Goal: Task Accomplishment & Management: Use online tool/utility

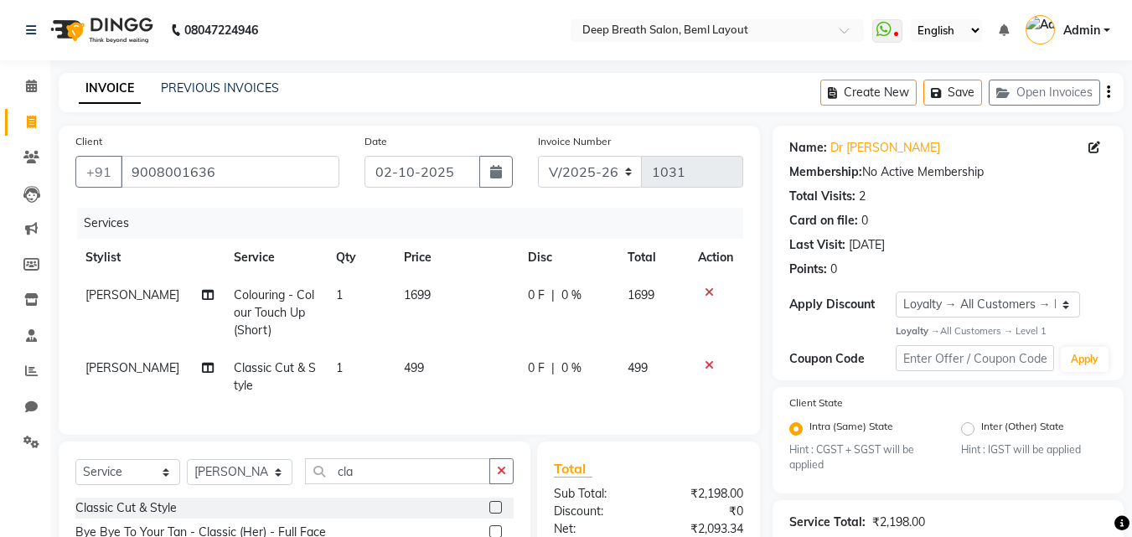
select select "4101"
select select "service"
select select "22566"
select select "1: Object"
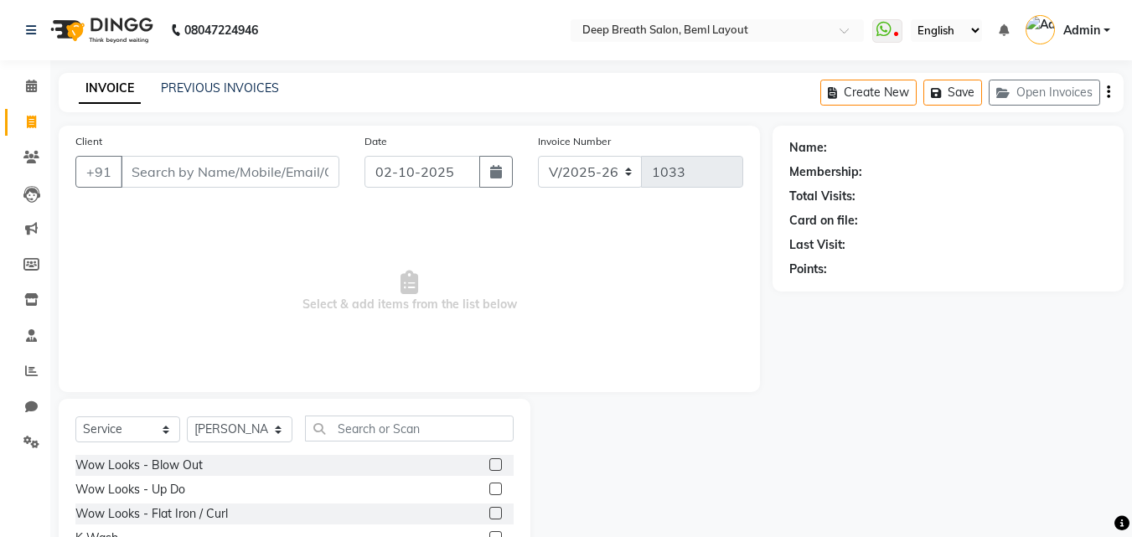
select select "4101"
select select "service"
select select "58551"
click at [229, 170] on input "Client" at bounding box center [230, 172] width 219 height 32
type input "8760004207"
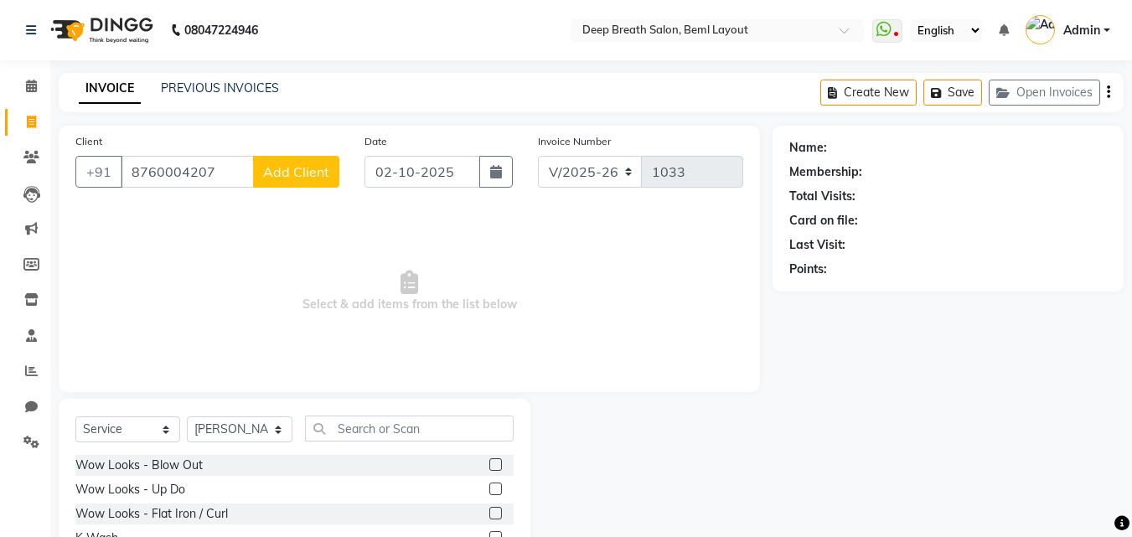
click at [281, 177] on span "Add Client" at bounding box center [296, 171] width 66 height 17
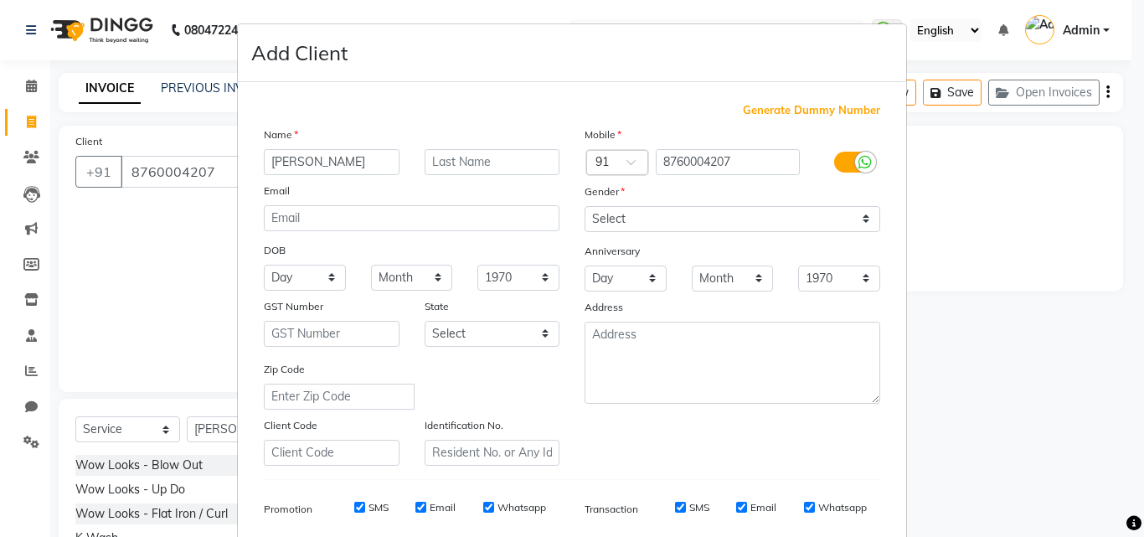
click at [270, 160] on input "dEVAKUMAR" at bounding box center [332, 162] width 136 height 26
click at [353, 160] on input "DEVAKUMAR" at bounding box center [332, 162] width 136 height 26
type input "DEVAKUMAR"
click at [713, 229] on select "Select Male Female Other Prefer Not To Say" at bounding box center [733, 219] width 296 height 26
select select "male"
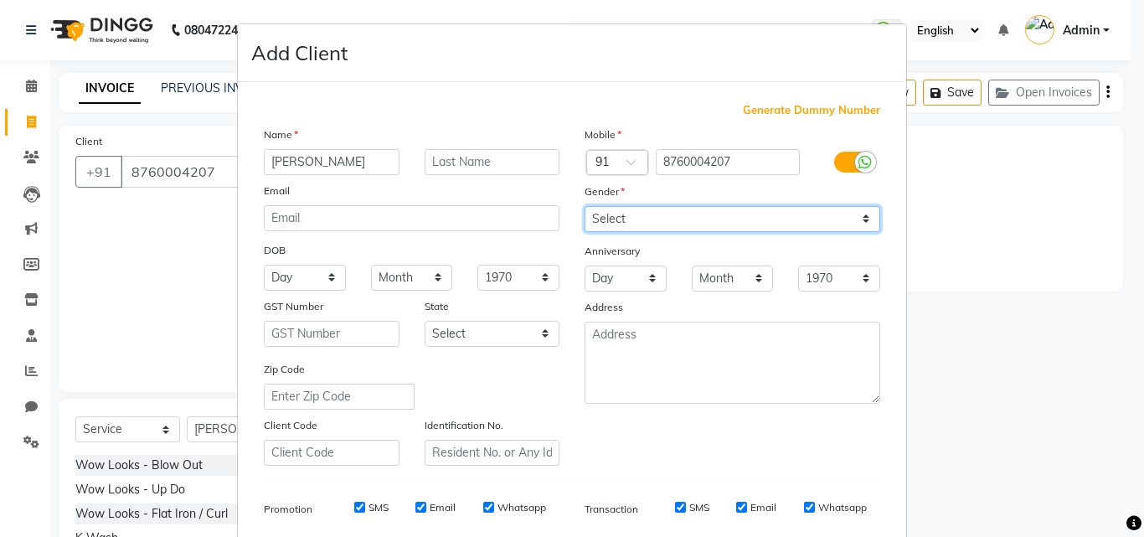
click at [585, 206] on select "Select Male Female Other Prefer Not To Say" at bounding box center [733, 219] width 296 height 26
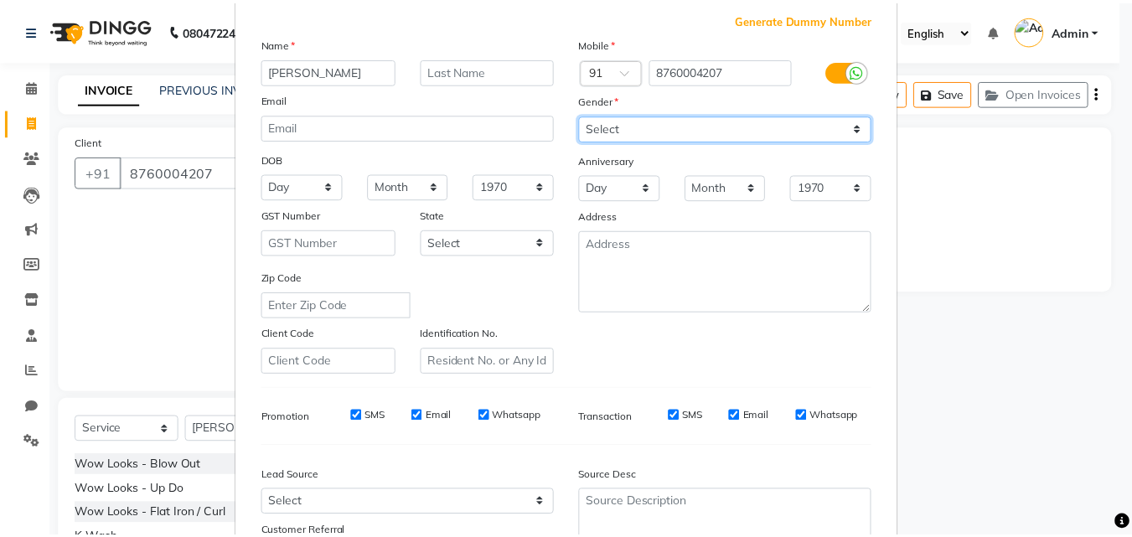
scroll to position [236, 0]
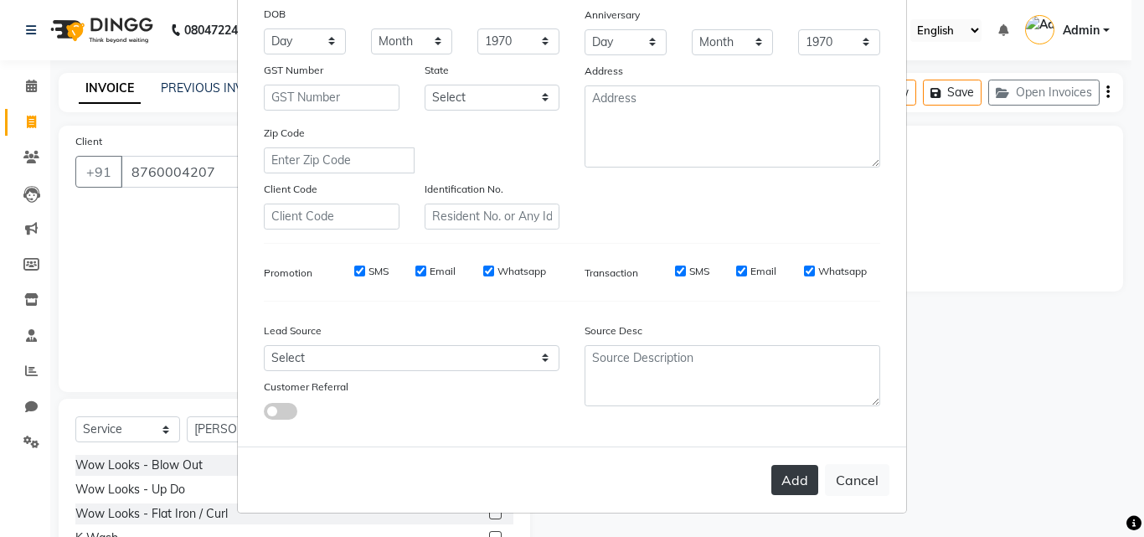
click at [778, 476] on button "Add" at bounding box center [794, 480] width 47 height 30
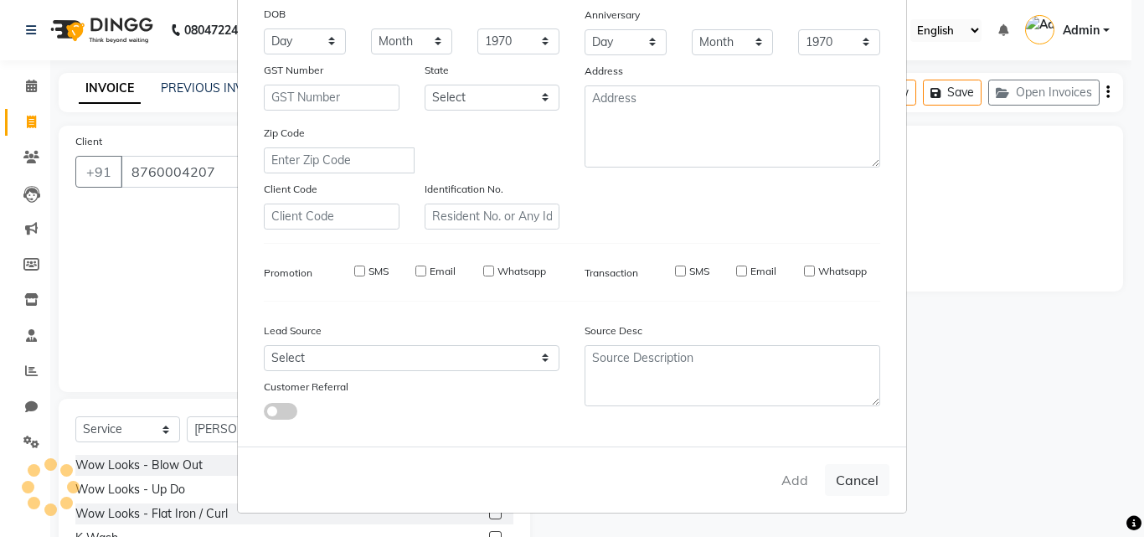
select select
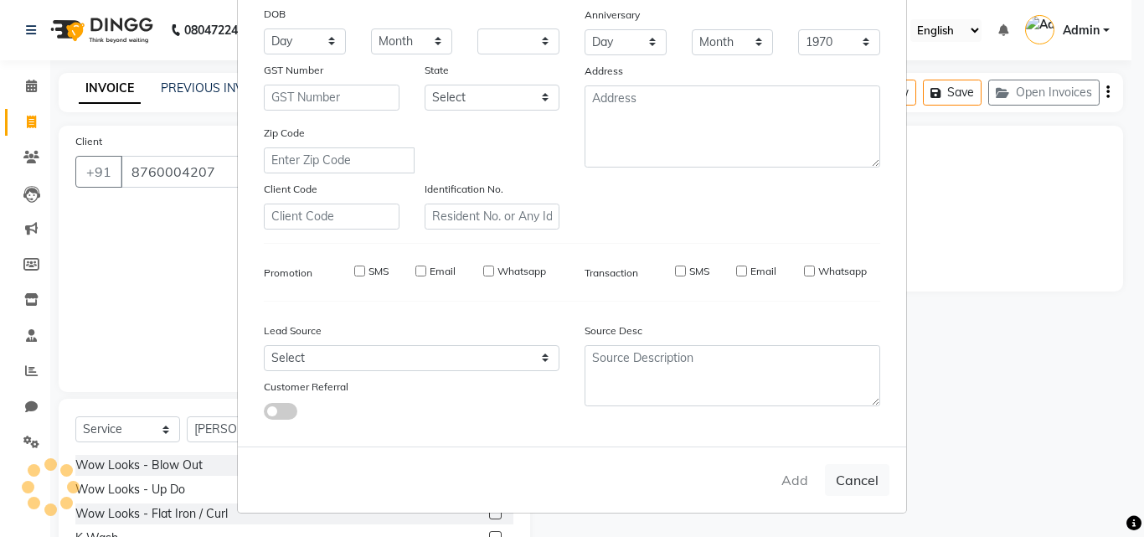
select select
checkbox input "false"
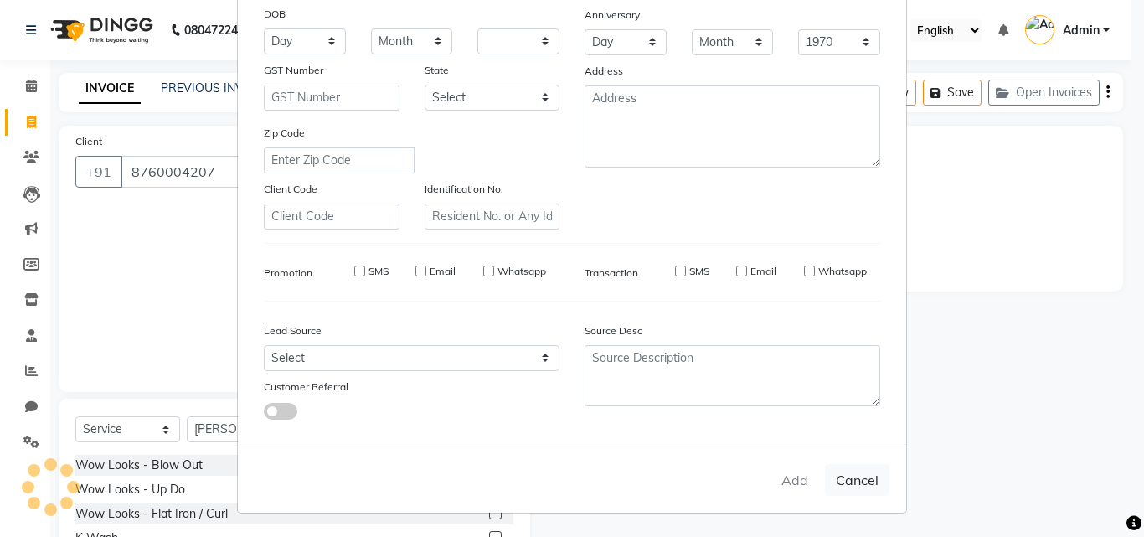
checkbox input "false"
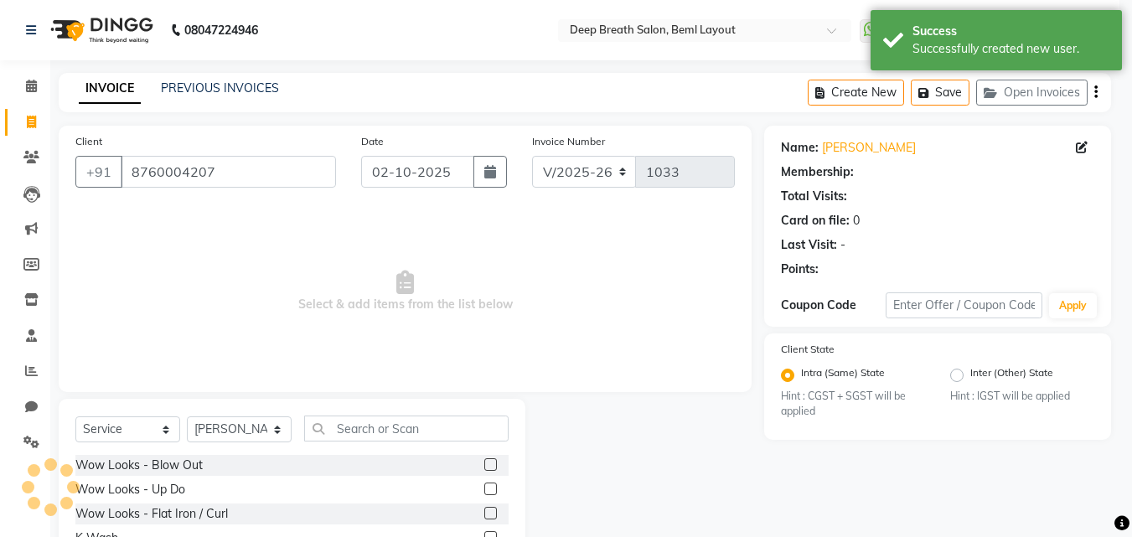
select select "1: Object"
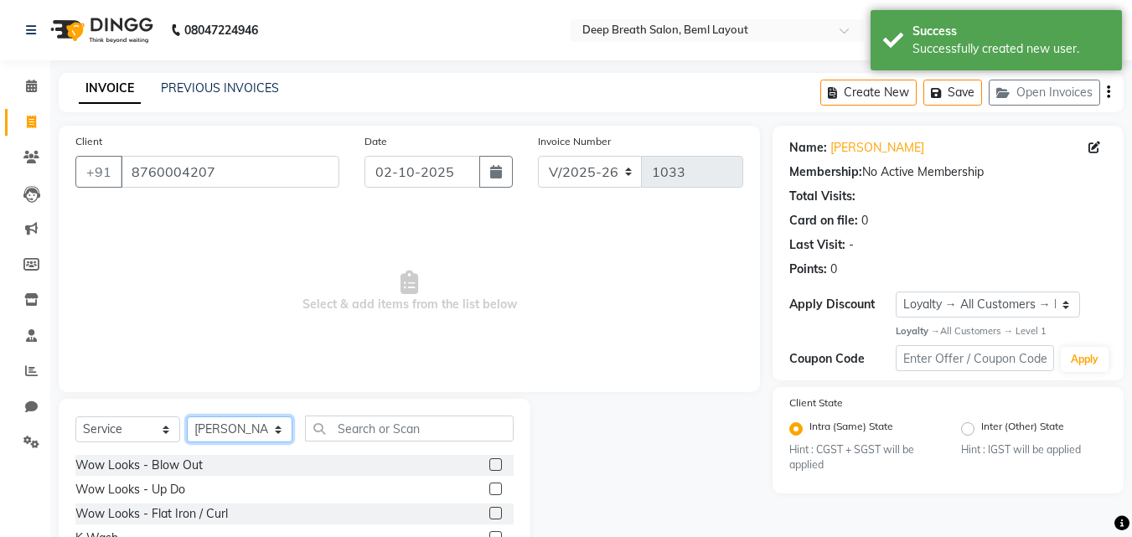
click at [221, 427] on select "Select Stylist Ali Bharath Gufran Kalpana Pallavi Mam Pavithra H C priyana Saff…" at bounding box center [240, 429] width 106 height 26
select select "22566"
click at [187, 416] on select "Select Stylist Ali Bharath Gufran Kalpana Pallavi Mam Pavithra H C priyana Saff…" at bounding box center [240, 429] width 106 height 26
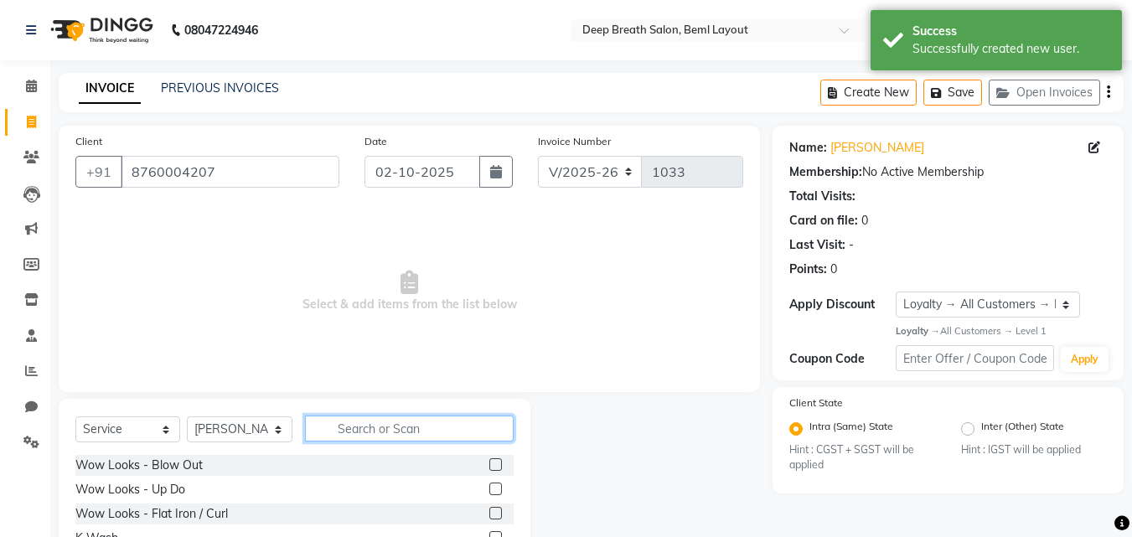
click at [381, 428] on input "text" at bounding box center [409, 428] width 209 height 26
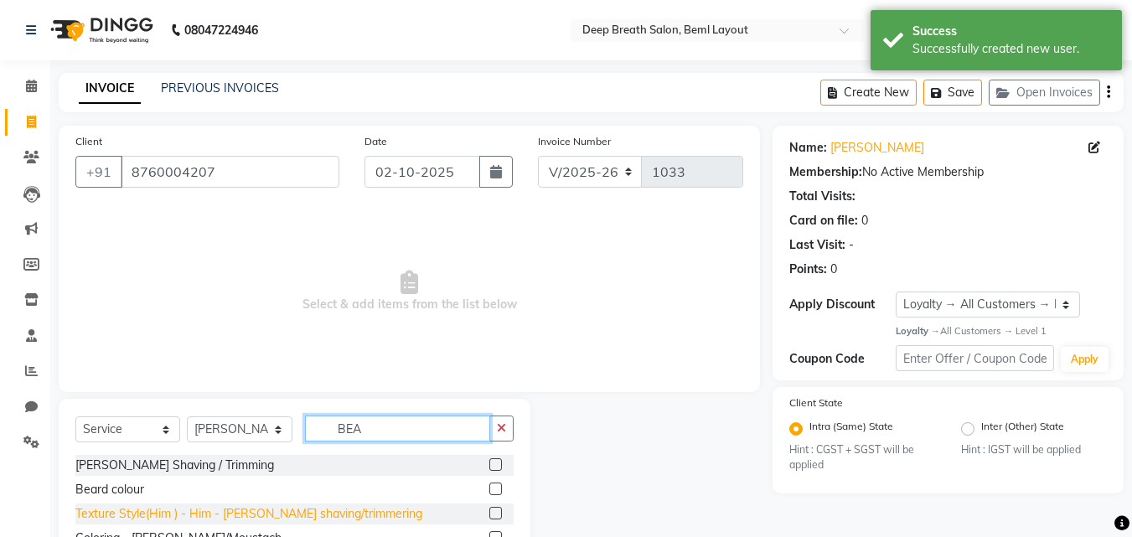
type input "BEA"
click at [162, 511] on div "Texture Style(Him ) - Him - Beard shaving/trimmering" at bounding box center [248, 514] width 347 height 18
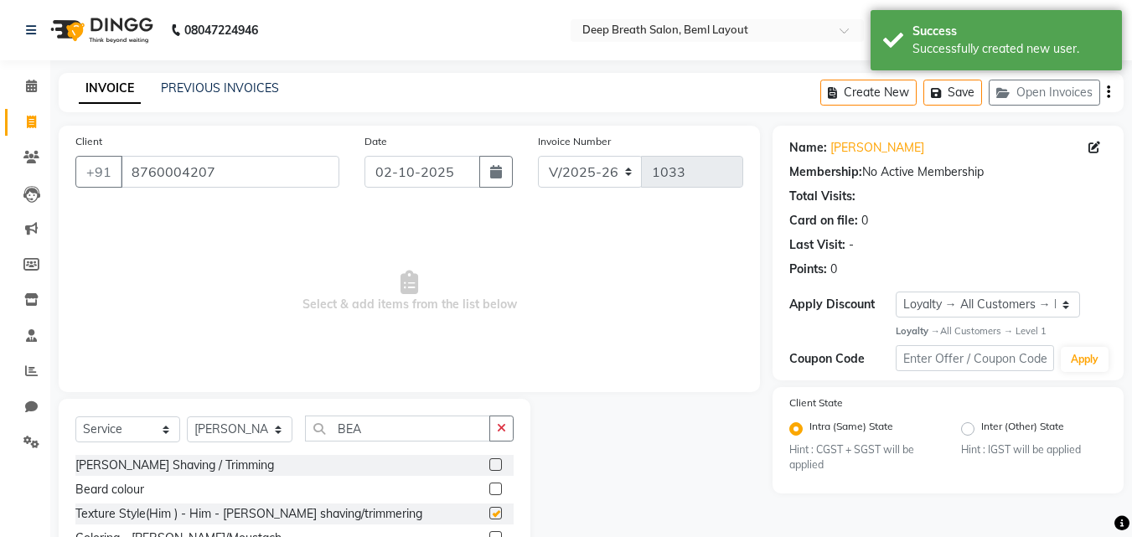
checkbox input "false"
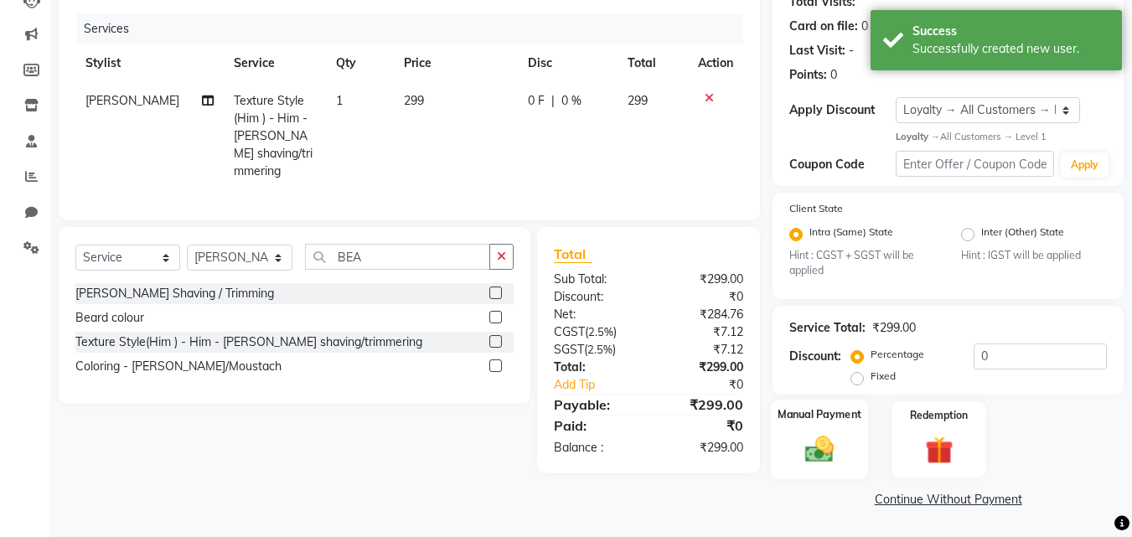
click at [816, 451] on img at bounding box center [819, 450] width 47 height 34
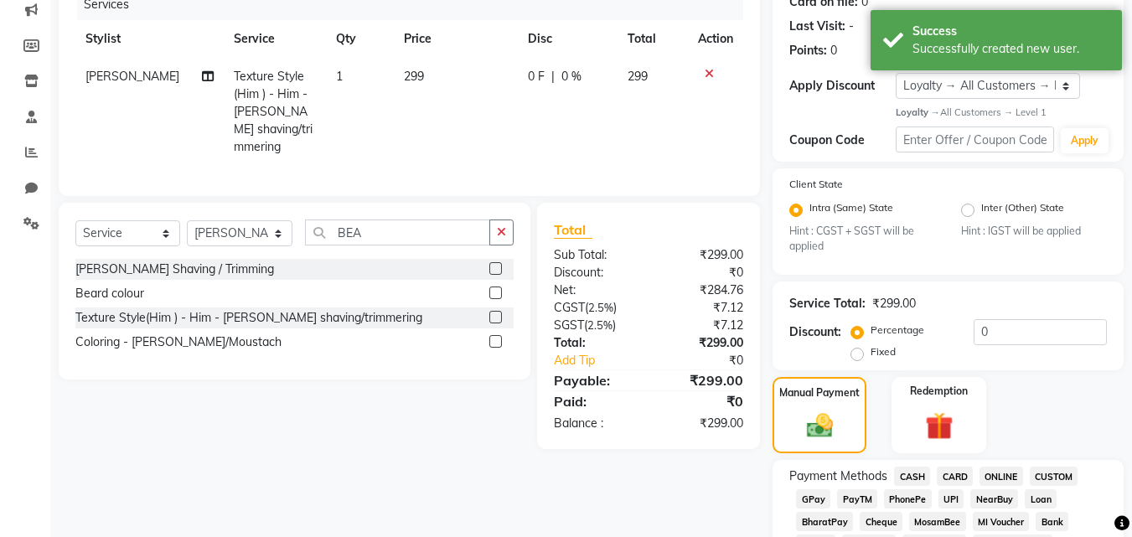
scroll to position [613, 0]
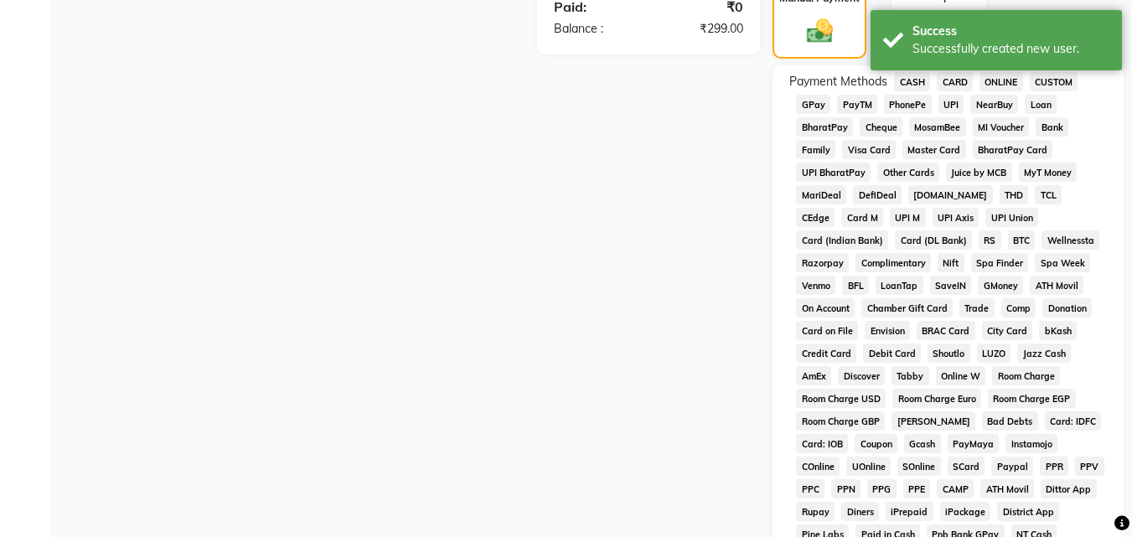
click at [908, 85] on span "CASH" at bounding box center [912, 81] width 36 height 19
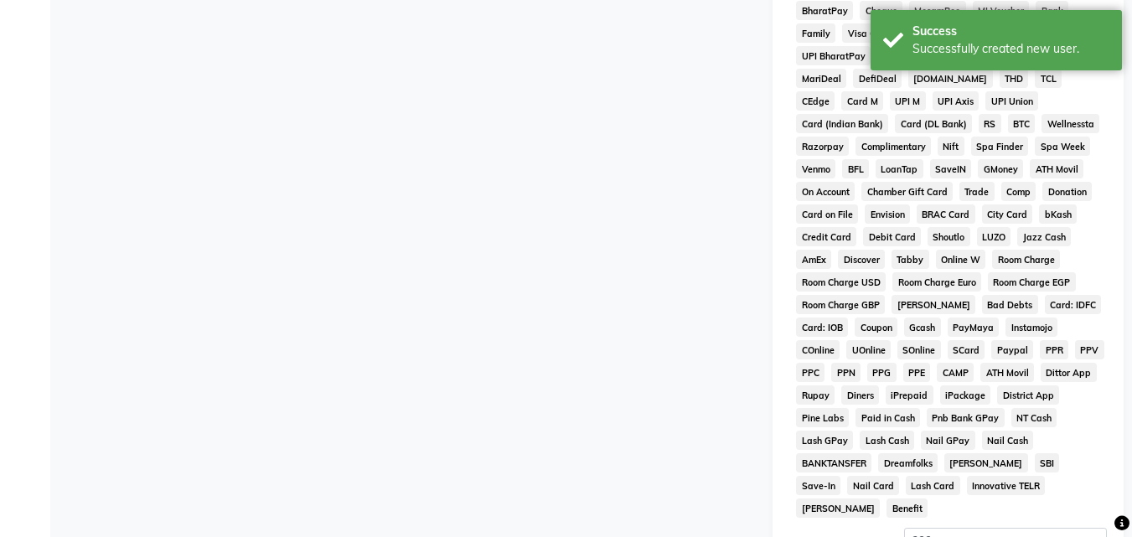
scroll to position [864, 0]
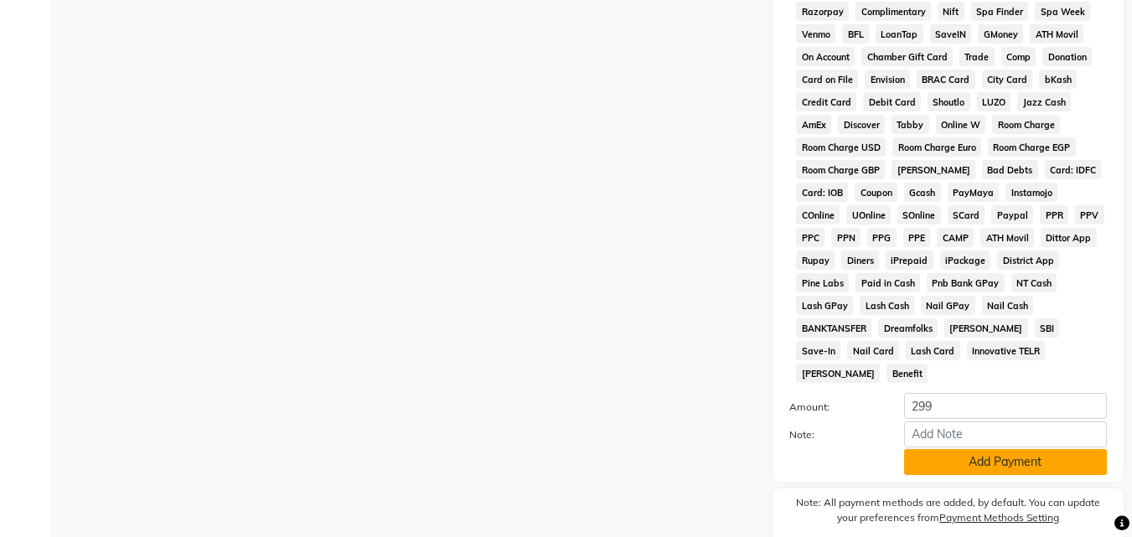
click at [996, 449] on button "Add Payment" at bounding box center [1005, 462] width 203 height 26
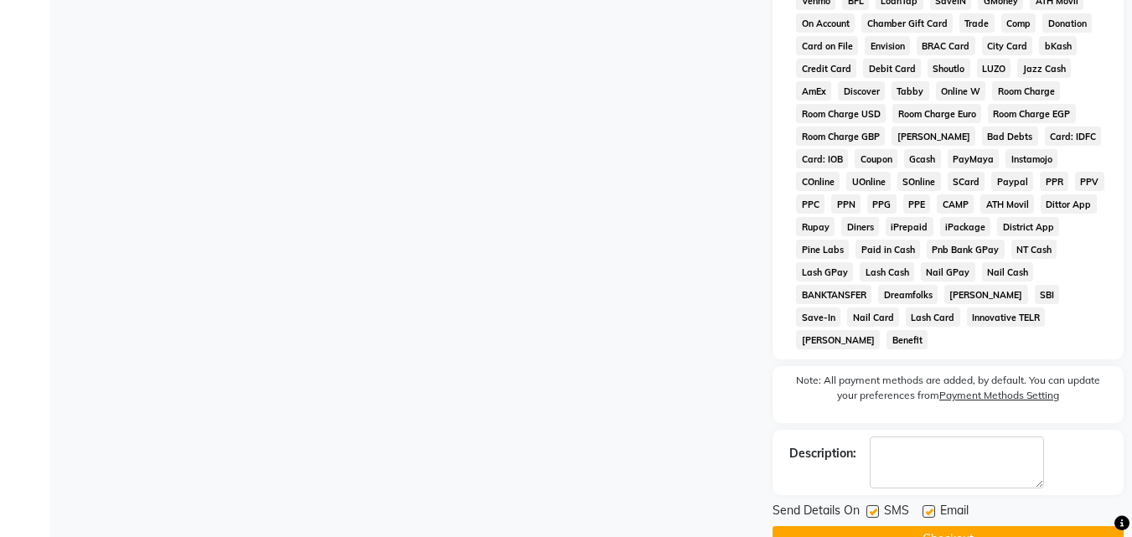
scroll to position [915, 0]
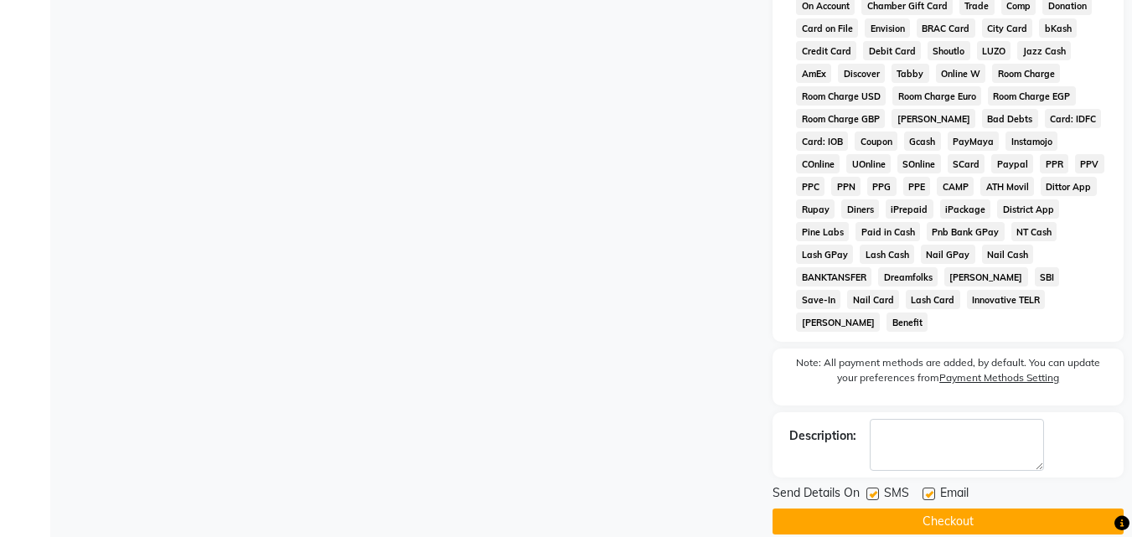
click at [941, 508] on button "Checkout" at bounding box center [947, 521] width 351 height 26
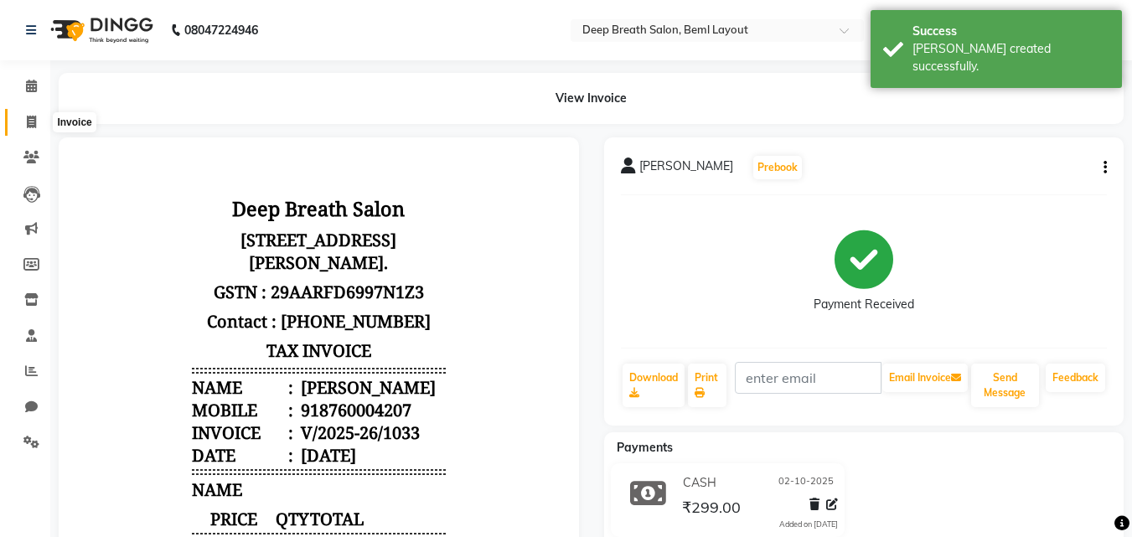
click at [34, 117] on icon at bounding box center [31, 122] width 9 height 13
select select "service"
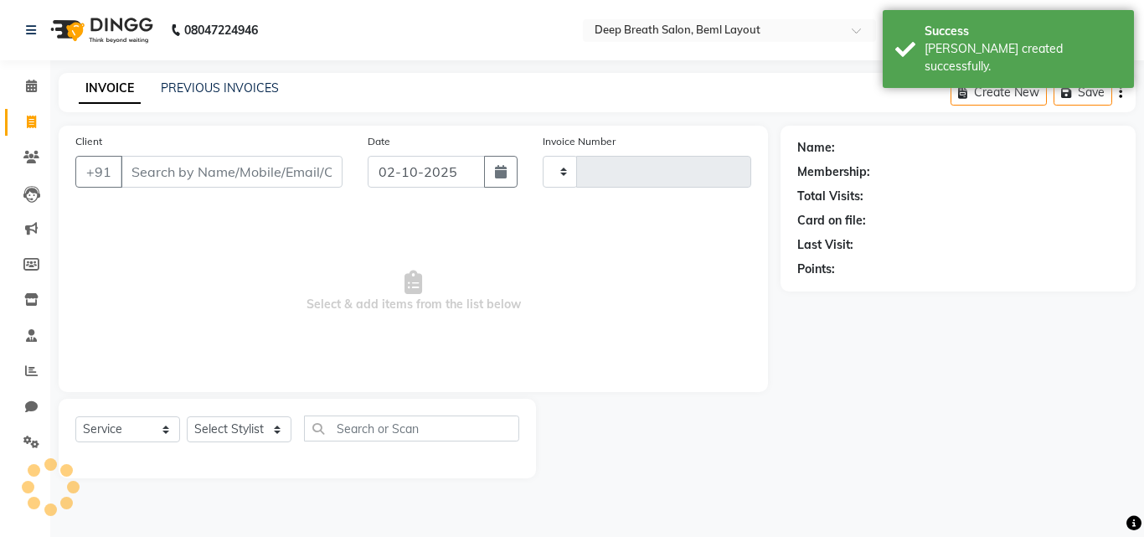
type input "1034"
select select "4101"
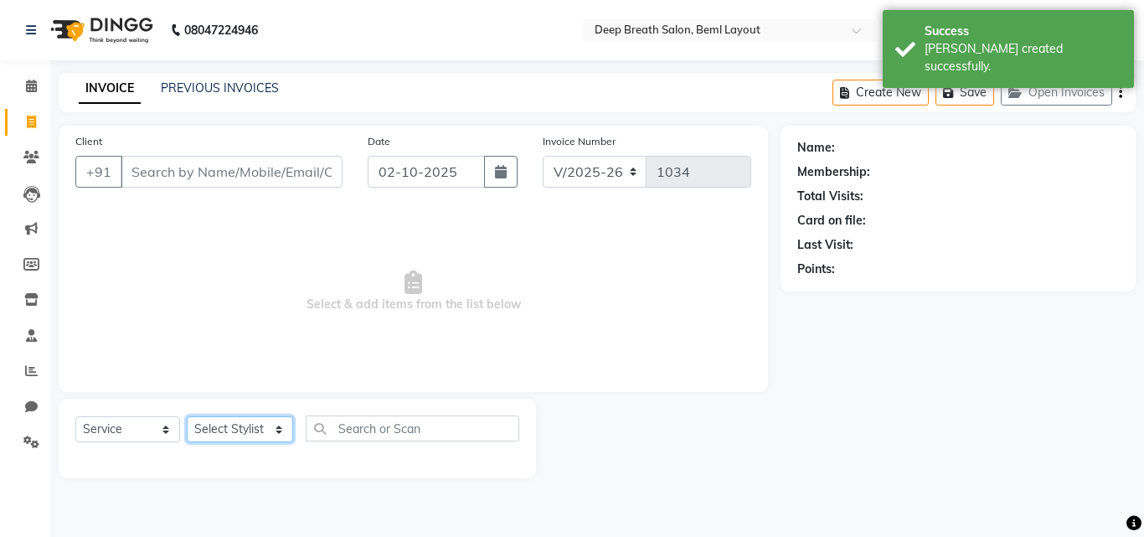
click at [247, 430] on select "Select Stylist Ali Bharath Gufran Kalpana Pallavi Mam Pavithra H C priyana Saff…" at bounding box center [240, 429] width 106 height 26
select select "29905"
click at [187, 416] on select "Select Stylist Ali Bharath Gufran Kalpana Pallavi Mam Pavithra H C priyana Saff…" at bounding box center [240, 429] width 106 height 26
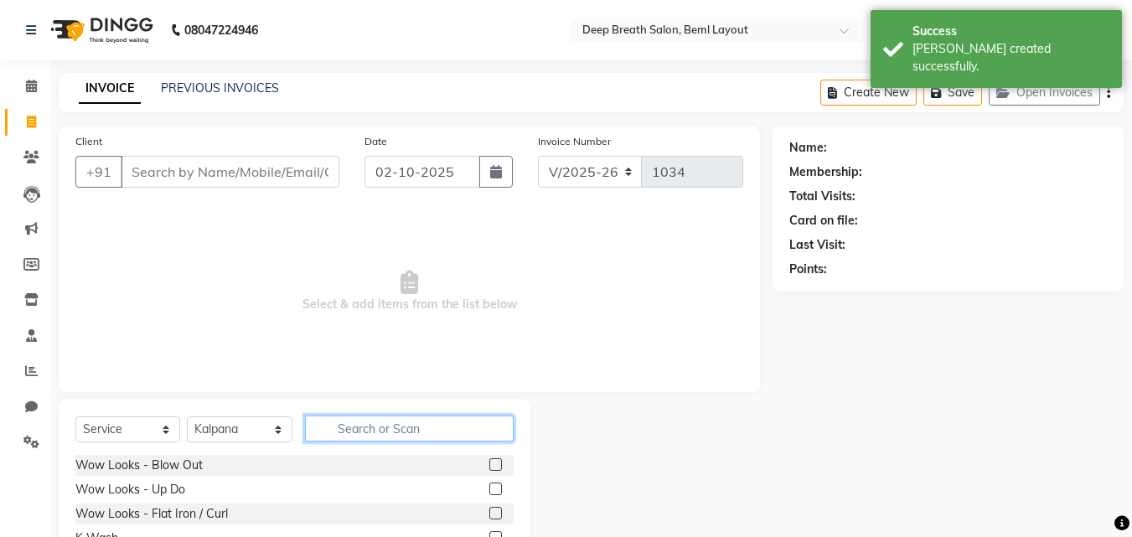
click at [401, 419] on input "text" at bounding box center [409, 428] width 209 height 26
type input "HALF LE"
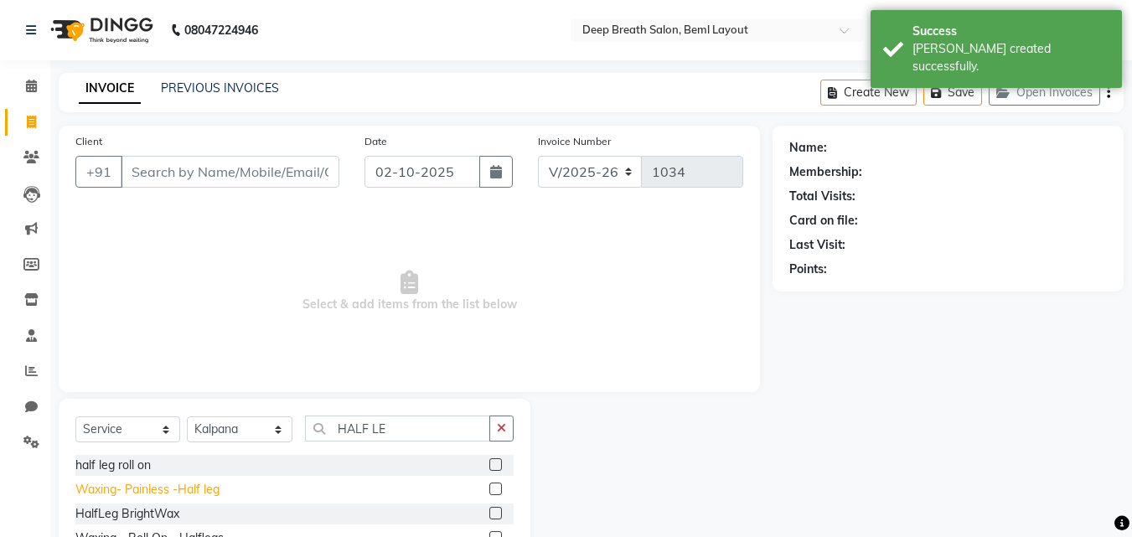
click at [160, 491] on div "Waxing- Painless -Half leg" at bounding box center [147, 490] width 144 height 18
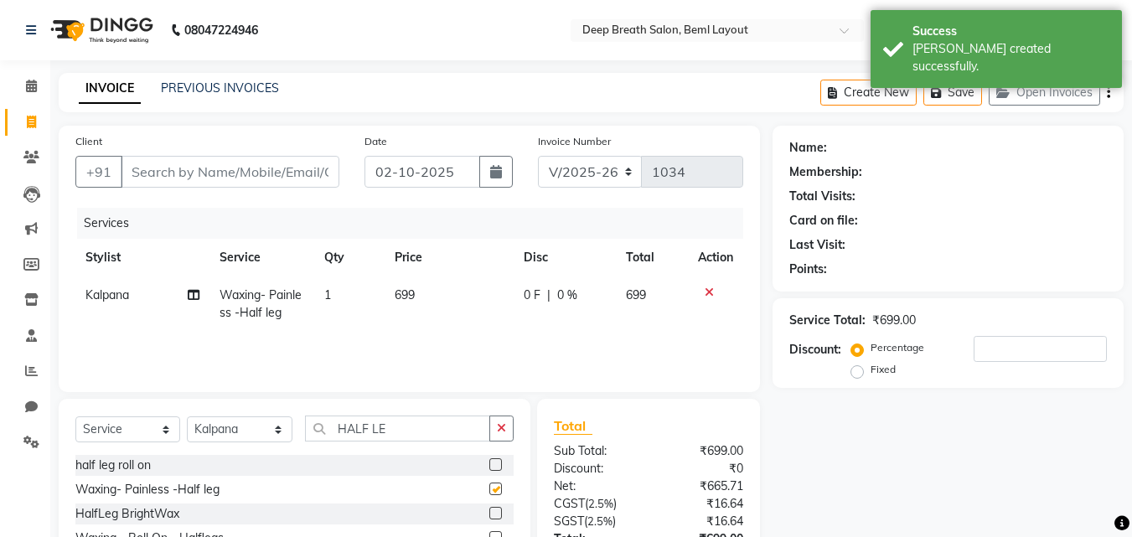
checkbox input "false"
click at [404, 300] on span "699" at bounding box center [404, 294] width 20 height 15
select select "29905"
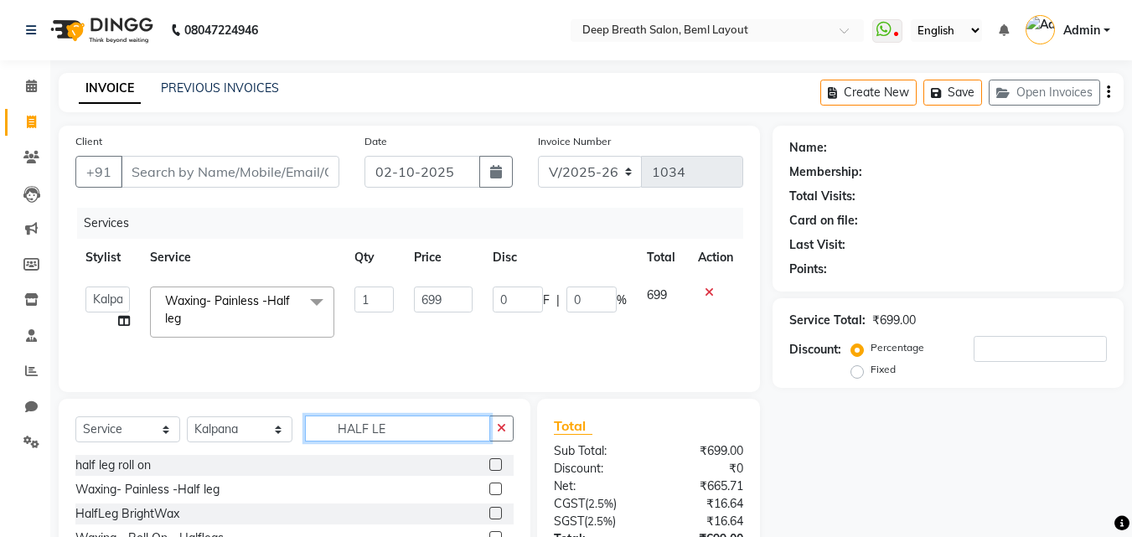
drag, startPoint x: 401, startPoint y: 437, endPoint x: 335, endPoint y: 438, distance: 66.2
click at [335, 438] on input "HALF LE" at bounding box center [397, 428] width 185 height 26
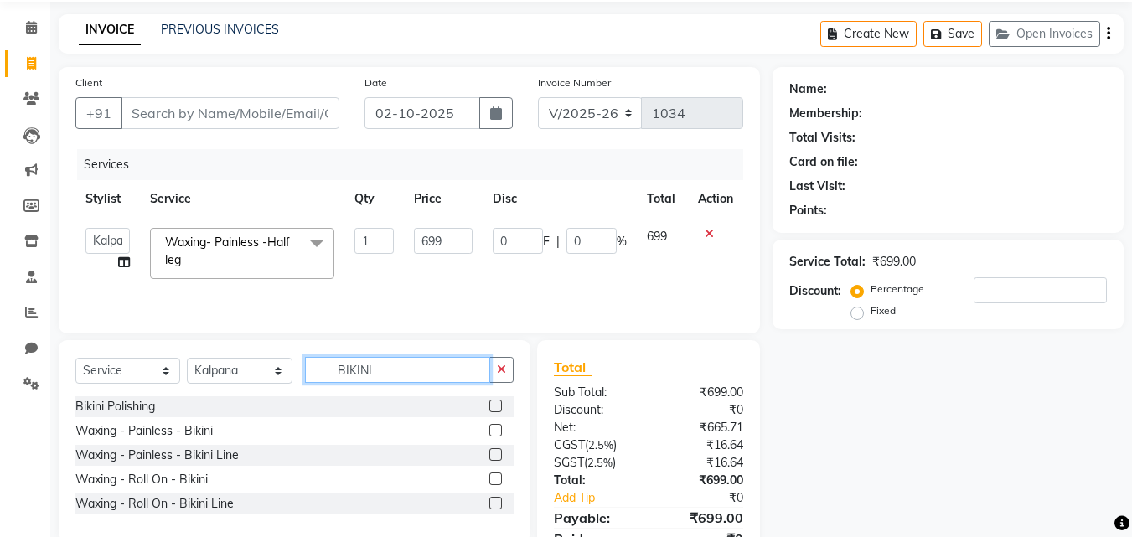
scroll to position [133, 0]
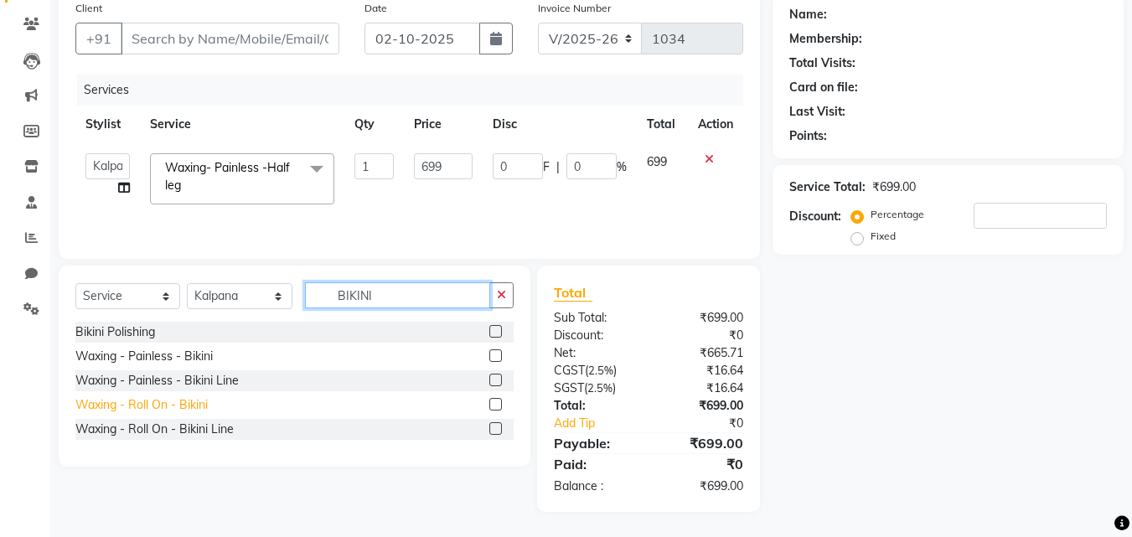
type input "BIKINI"
click at [173, 404] on div "Waxing - Roll On - Bikini" at bounding box center [141, 405] width 132 height 18
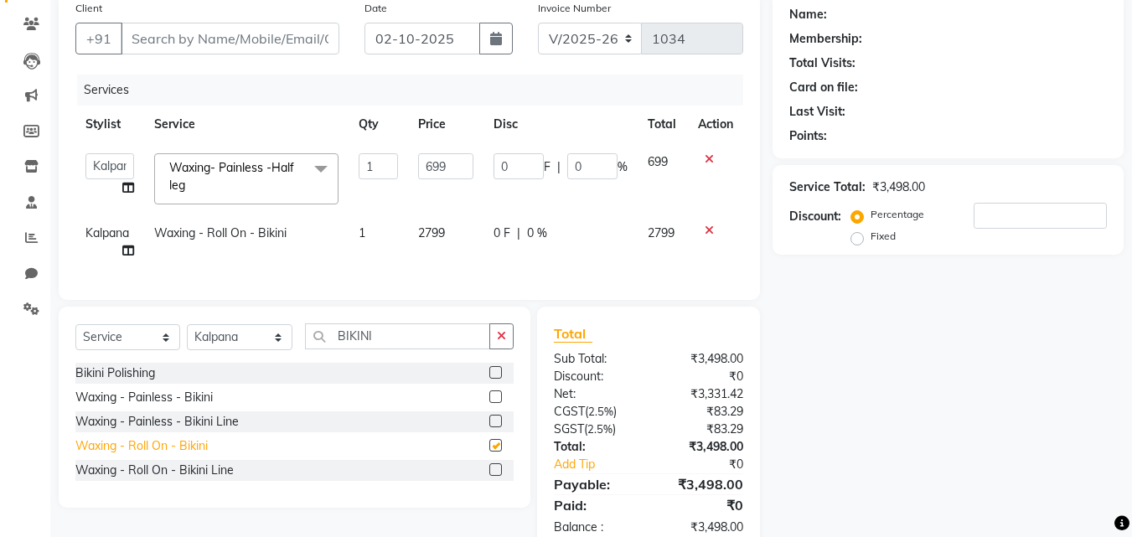
checkbox input "false"
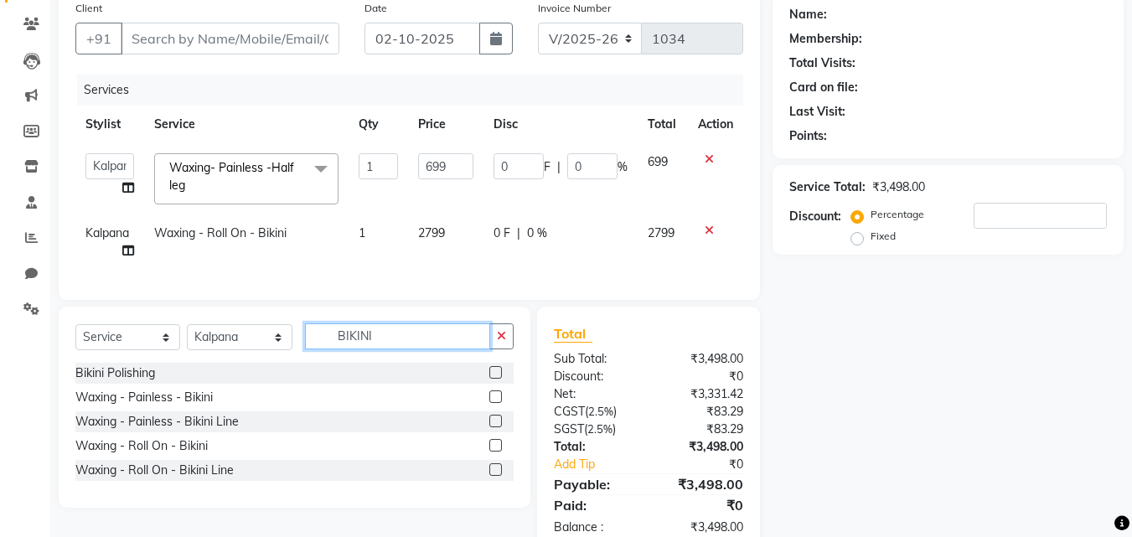
drag, startPoint x: 408, startPoint y: 348, endPoint x: 324, endPoint y: 352, distance: 83.8
click at [324, 349] on input "BIKINI" at bounding box center [397, 336] width 185 height 26
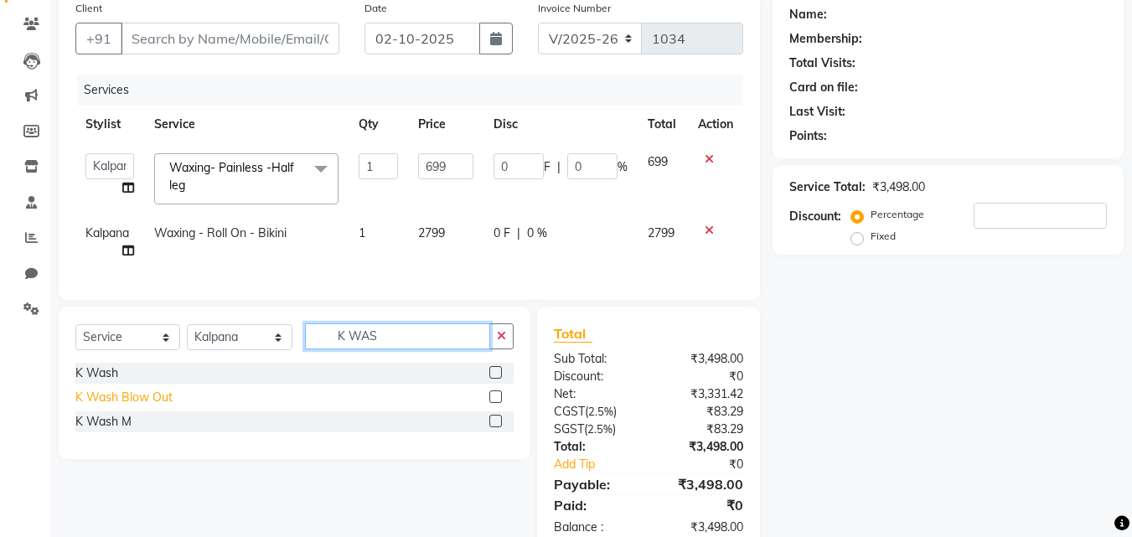
type input "K WAS"
click at [132, 406] on div "K Wash Blow Out" at bounding box center [123, 398] width 97 height 18
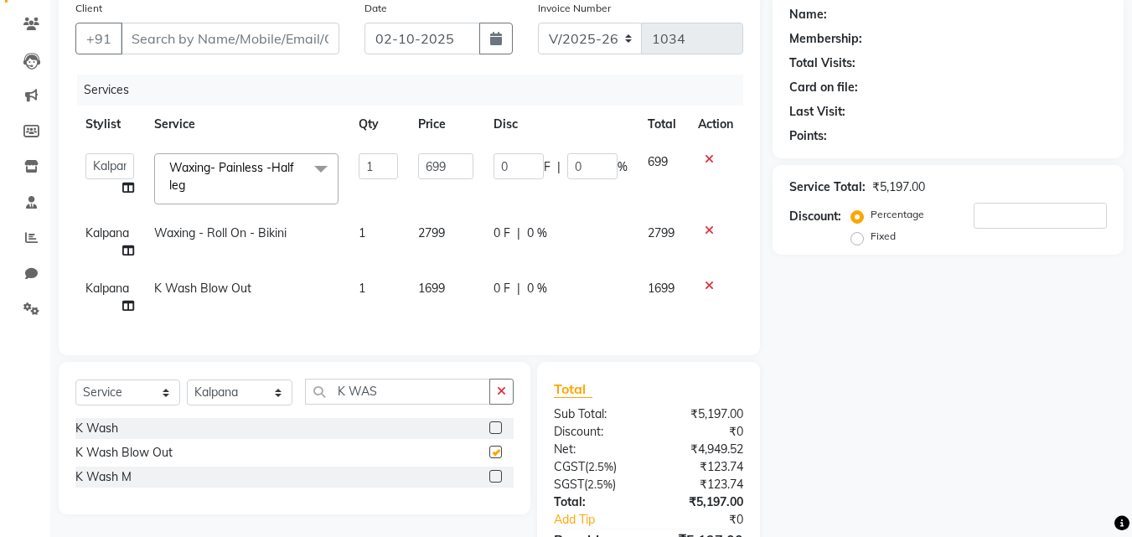
checkbox input "false"
click at [888, 394] on div "Name: Membership: Total Visits: Card on file: Last Visit: Points: Service Total…" at bounding box center [954, 300] width 364 height 616
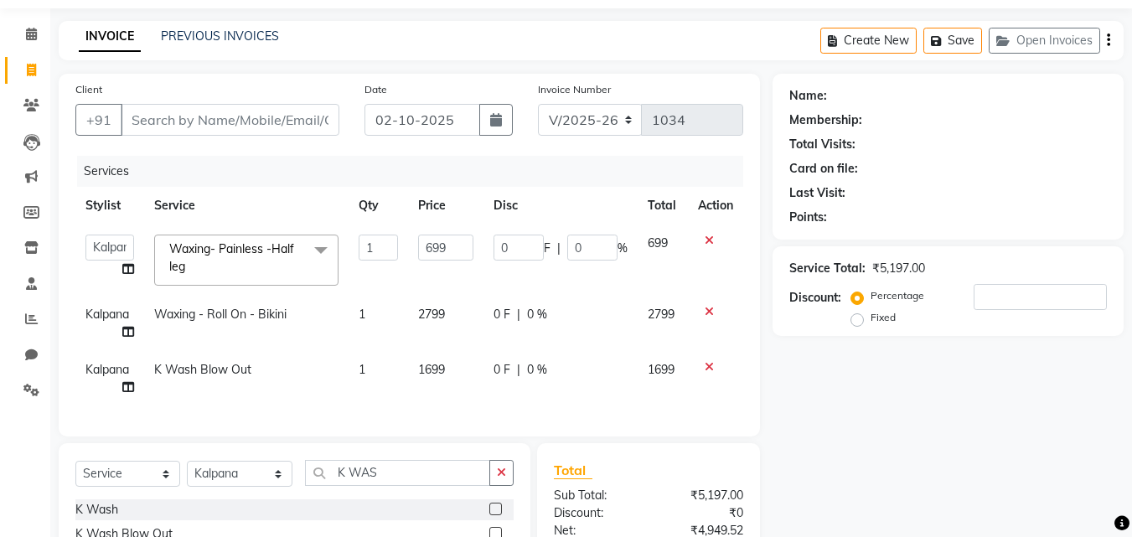
scroll to position [49, 0]
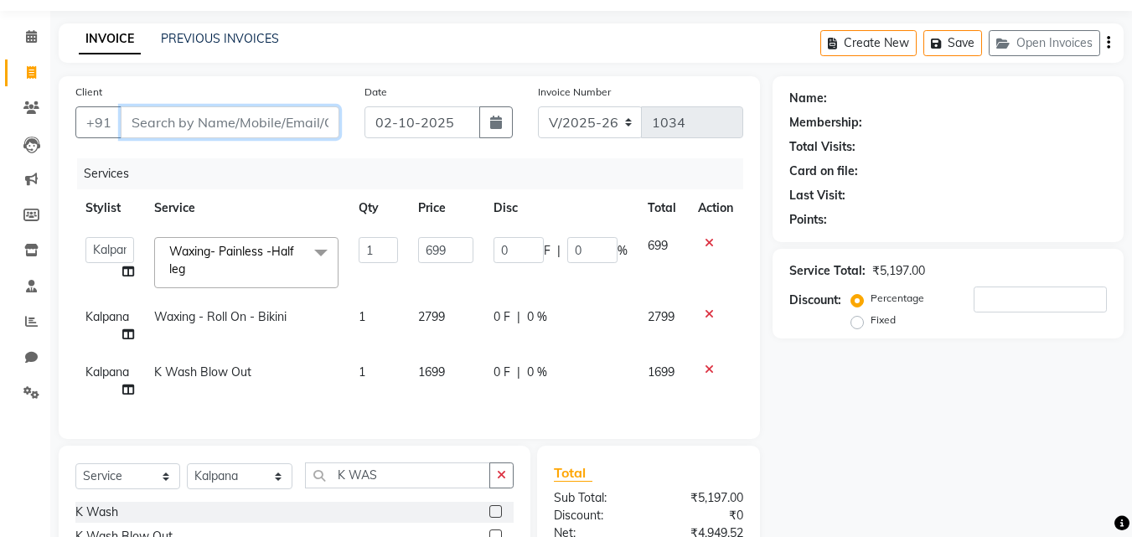
click at [147, 135] on input "Client" at bounding box center [230, 122] width 219 height 32
type input "9"
type input "0"
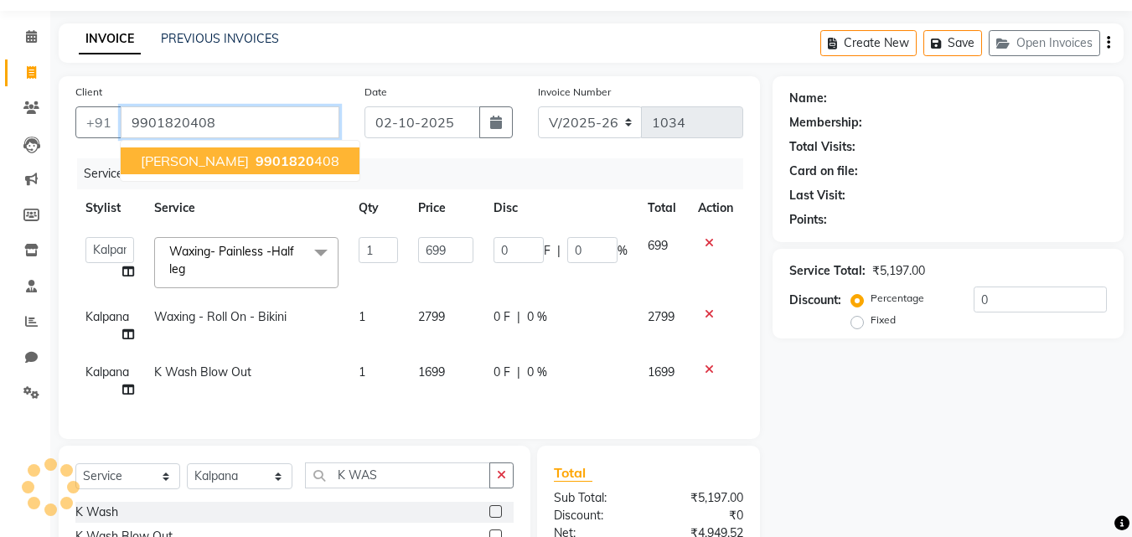
type input "9901820408"
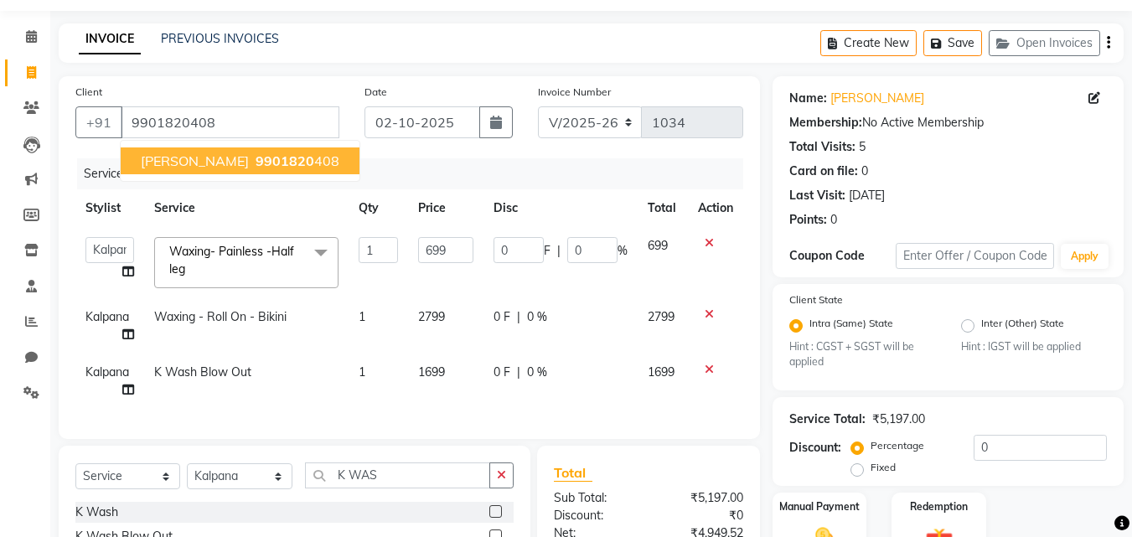
click at [175, 163] on span "bhuvana" at bounding box center [195, 160] width 108 height 17
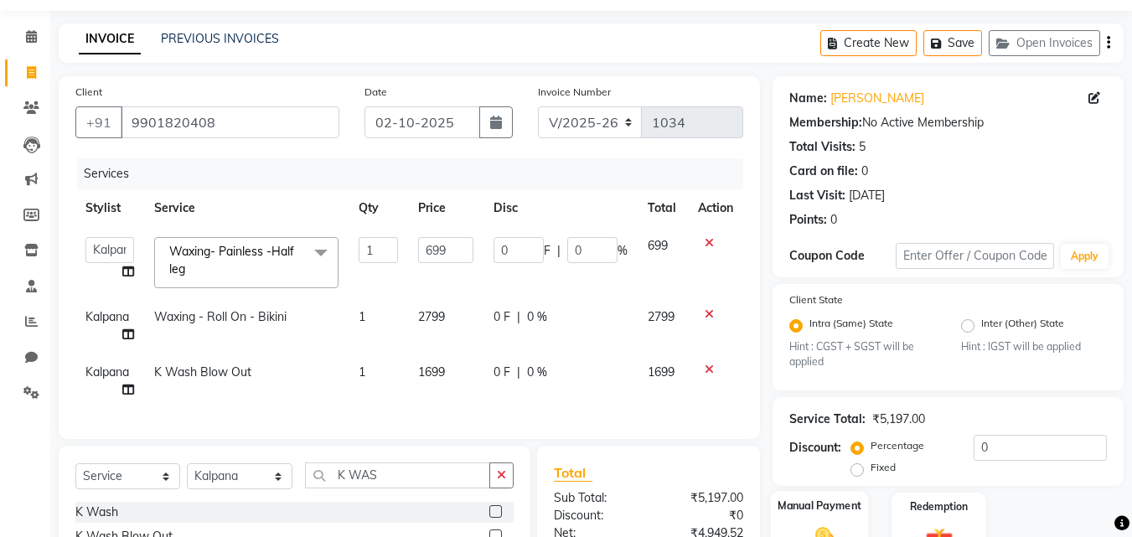
scroll to position [242, 0]
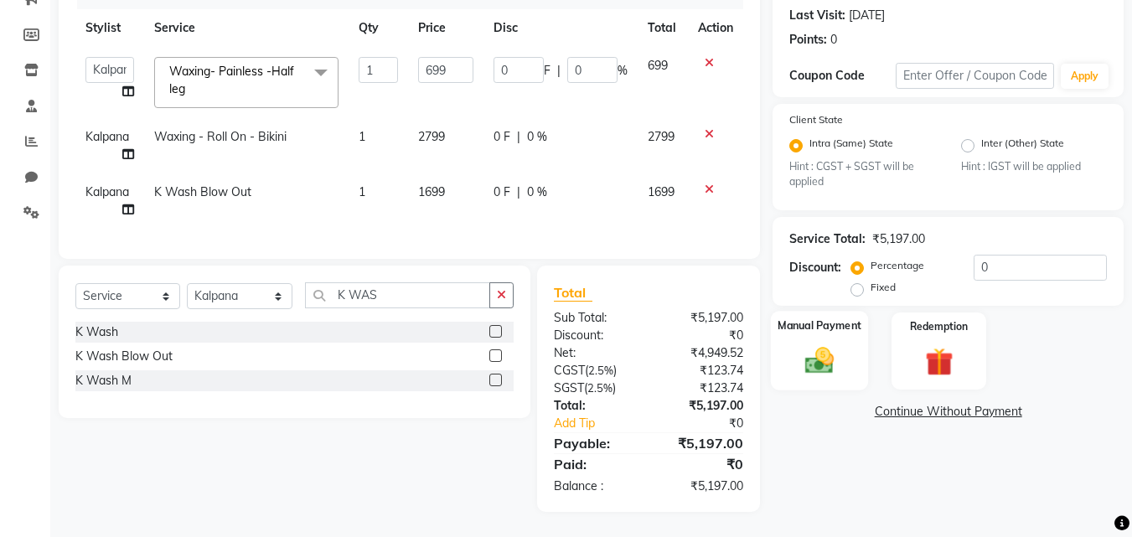
click at [804, 352] on img at bounding box center [819, 361] width 47 height 34
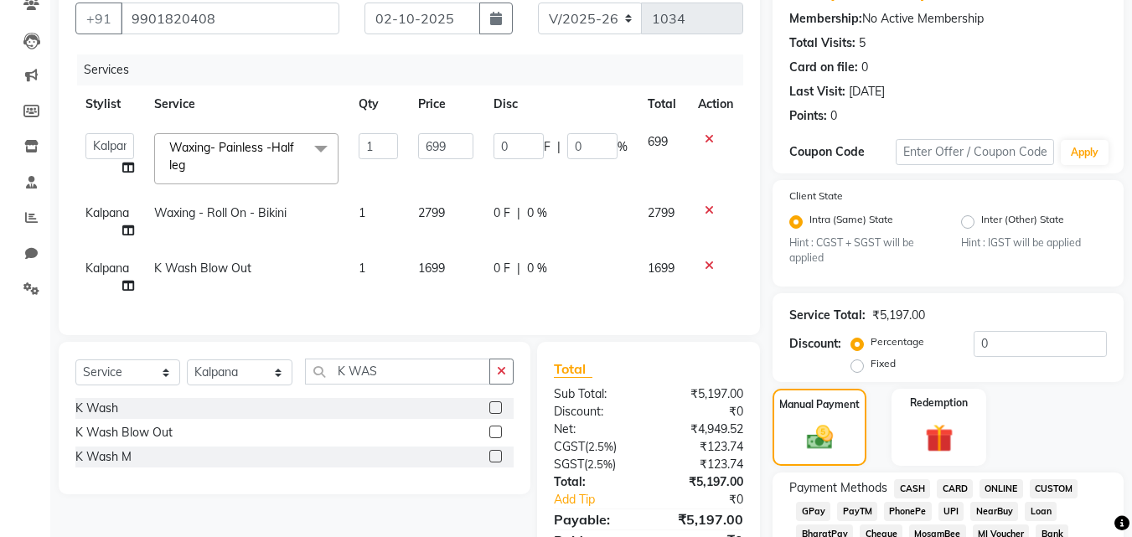
scroll to position [0, 0]
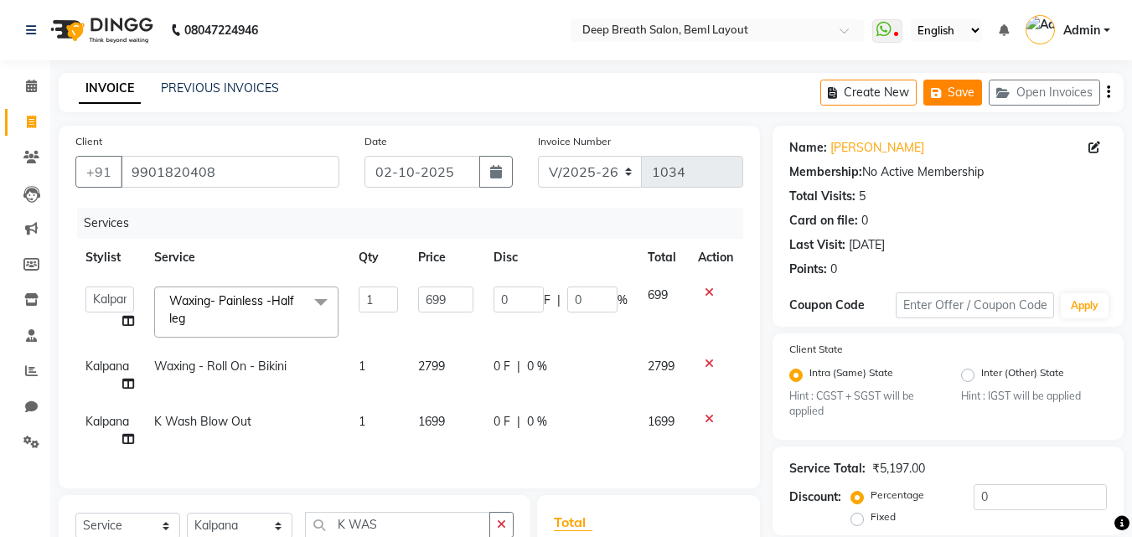
click at [964, 92] on button "Save" at bounding box center [952, 93] width 59 height 26
